Goal: Complete application form

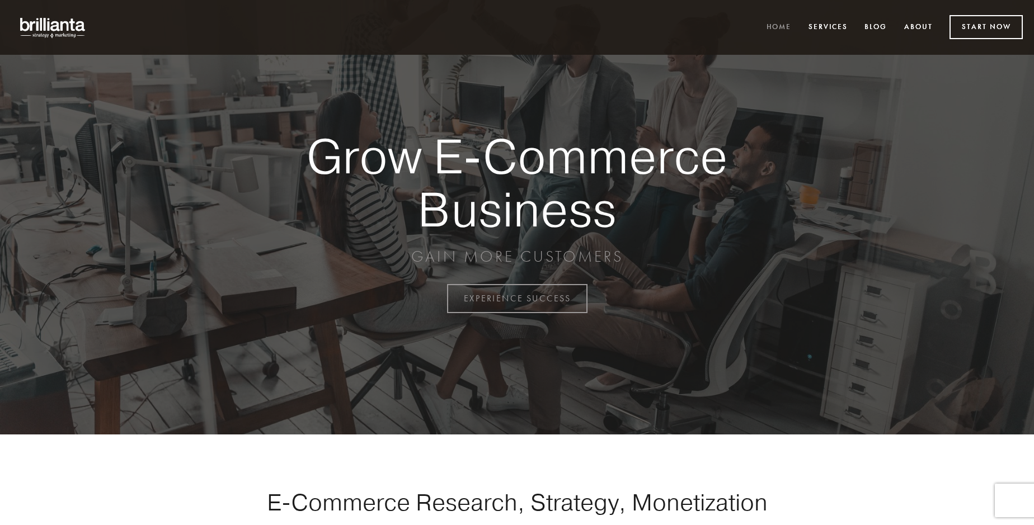
scroll to position [2932, 0]
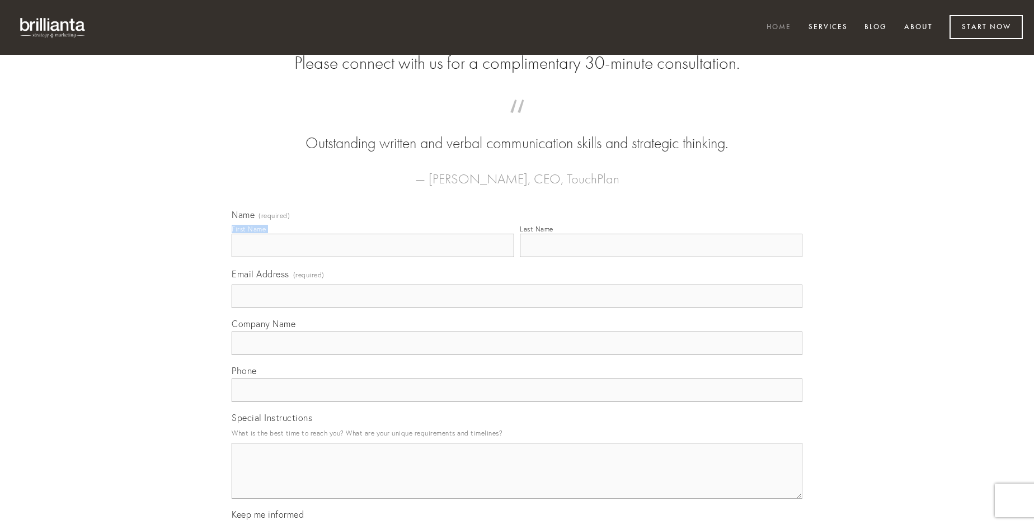
type input "[PERSON_NAME]"
click at [661, 257] on input "Last Name" at bounding box center [661, 245] width 282 height 23
type input "[PERSON_NAME]"
click at [517, 308] on input "Email Address (required)" at bounding box center [517, 296] width 571 height 23
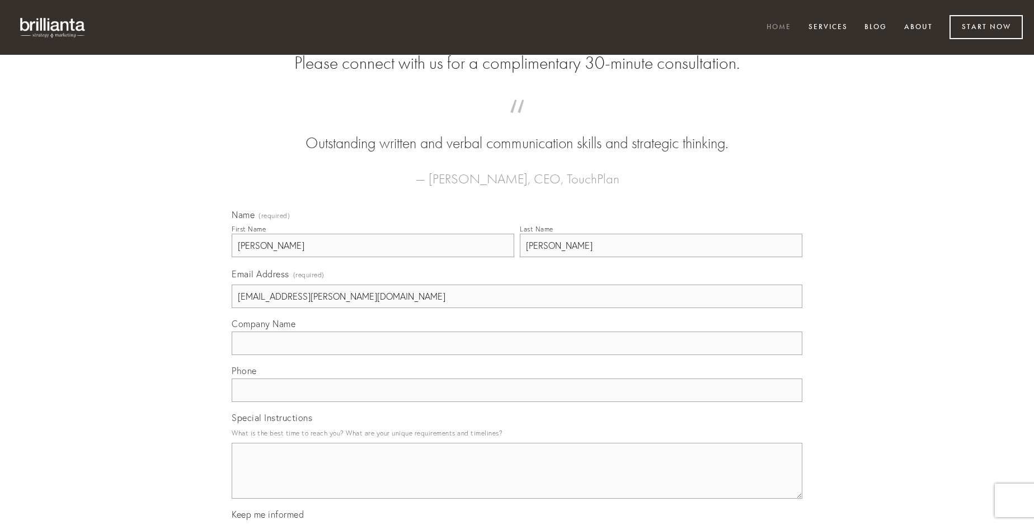
type input "[EMAIL_ADDRESS][PERSON_NAME][DOMAIN_NAME]"
click at [517, 355] on input "Company Name" at bounding box center [517, 343] width 571 height 23
type input "copiose"
click at [517, 402] on input "text" at bounding box center [517, 390] width 571 height 23
click at [517, 481] on textarea "Special Instructions" at bounding box center [517, 471] width 571 height 56
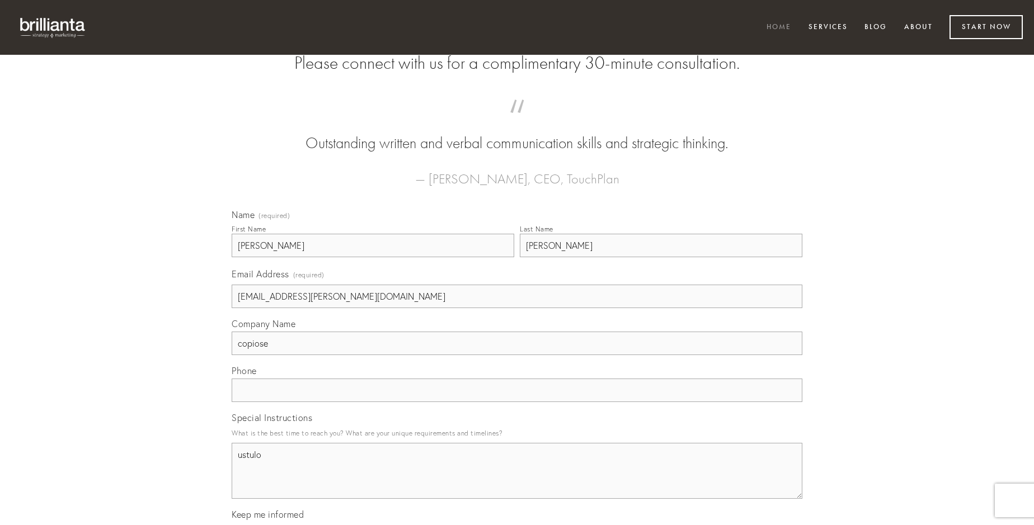
type textarea "ustulo"
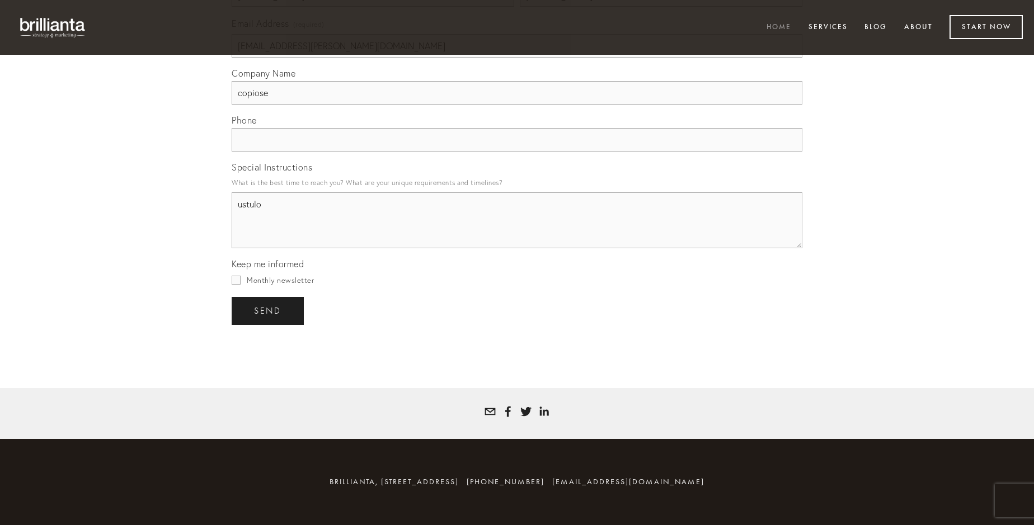
click at [268, 310] on span "send" at bounding box center [267, 311] width 27 height 10
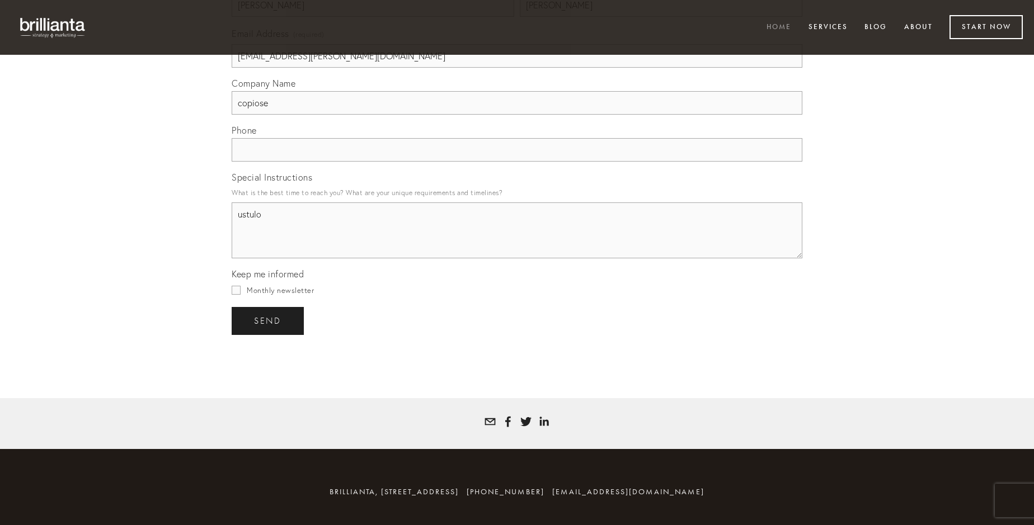
scroll to position [2899, 0]
